Goal: Check status

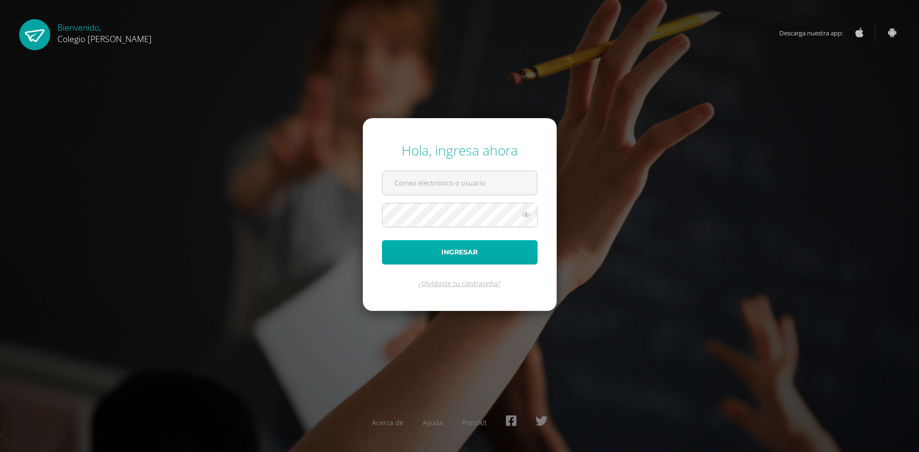
type input "COS00037@osoriosandoval.edu.gt"
click at [439, 250] on button "Ingresar" at bounding box center [460, 252] width 156 height 24
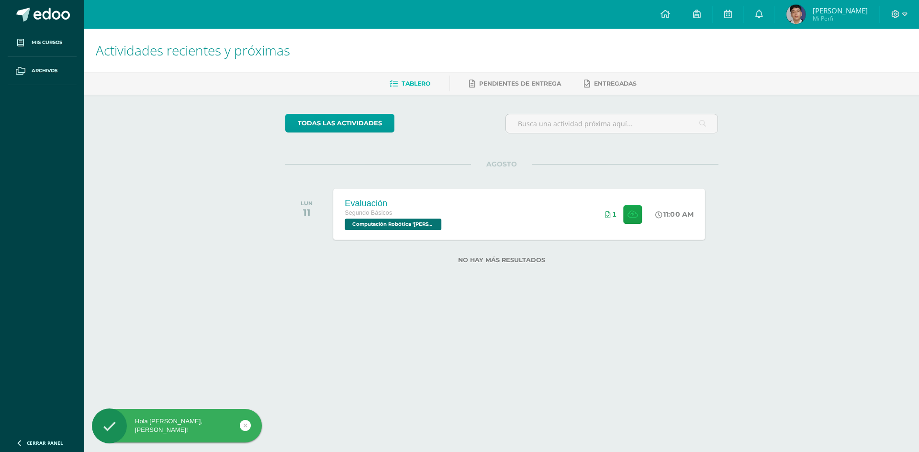
click at [665, 218] on div "11:00 AM" at bounding box center [674, 214] width 38 height 9
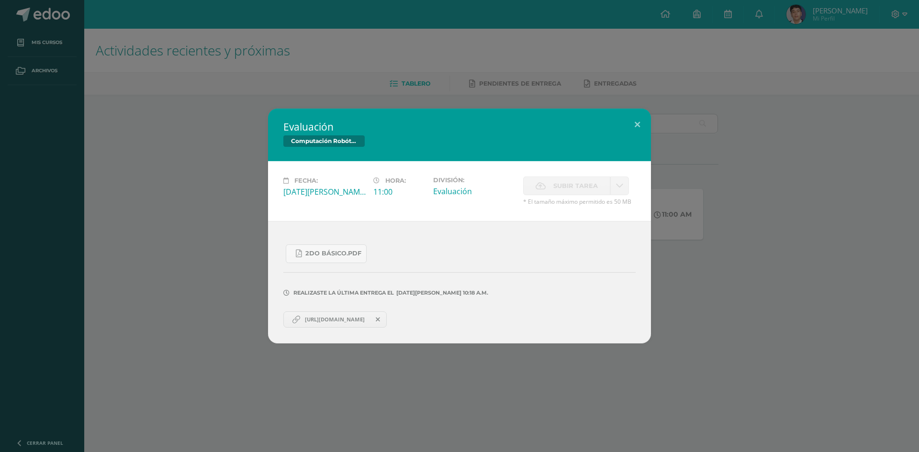
click at [758, 181] on div "Evaluación Computación Robótica Fecha: [DATE][PERSON_NAME] Hora: 11:00 División…" at bounding box center [459, 226] width 911 height 235
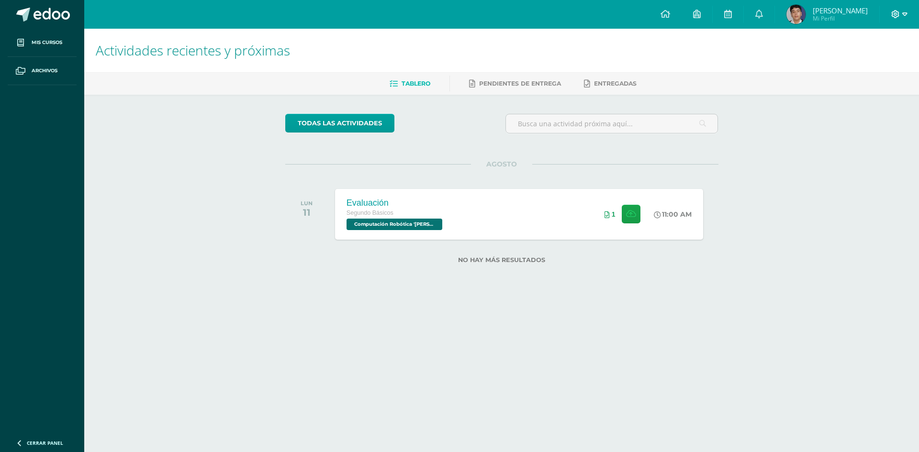
click at [896, 19] on span at bounding box center [899, 14] width 16 height 11
click at [878, 68] on span "Cerrar sesión" at bounding box center [874, 65] width 43 height 9
